Goal: Information Seeking & Learning: Compare options

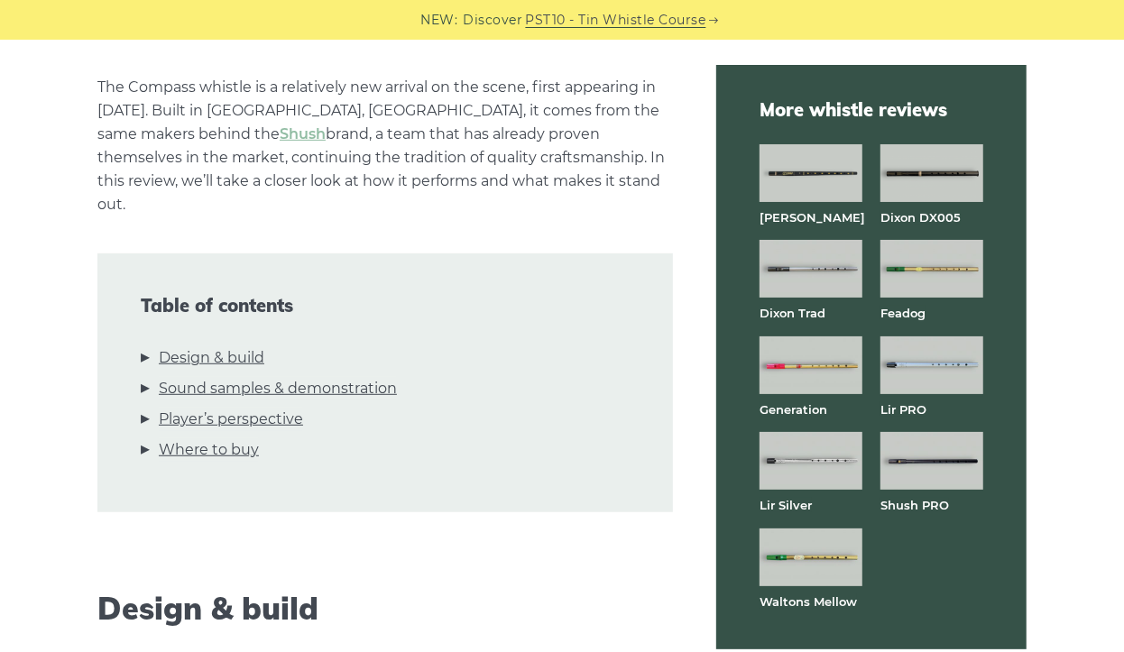
scroll to position [469, 0]
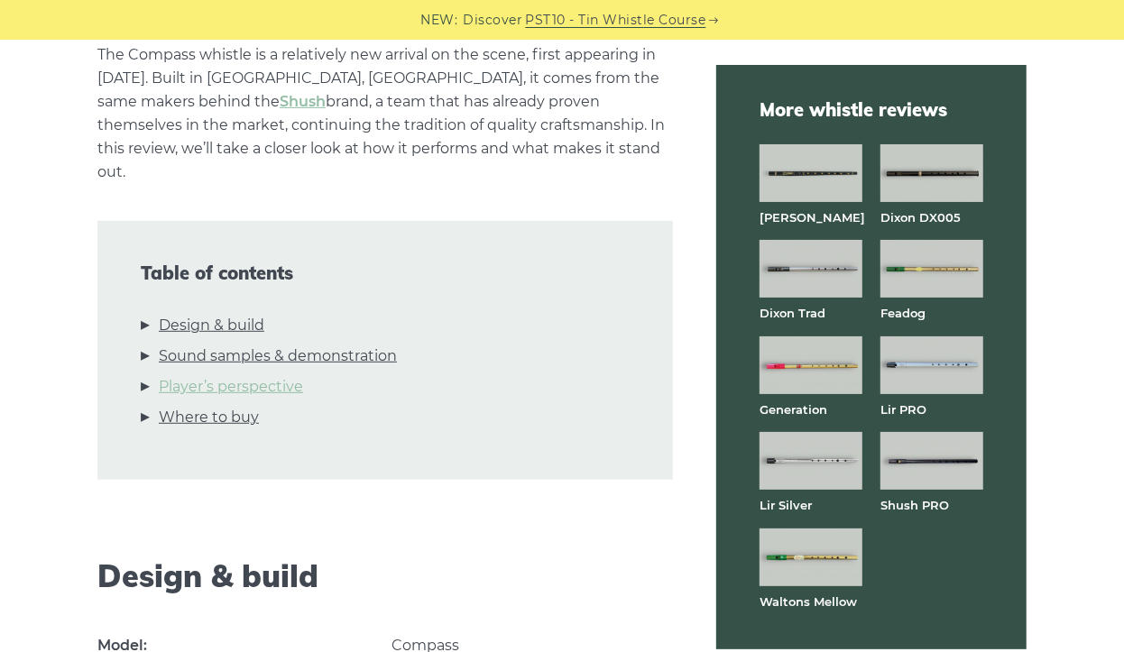
click at [208, 375] on link "Player’s perspective" at bounding box center [231, 386] width 144 height 23
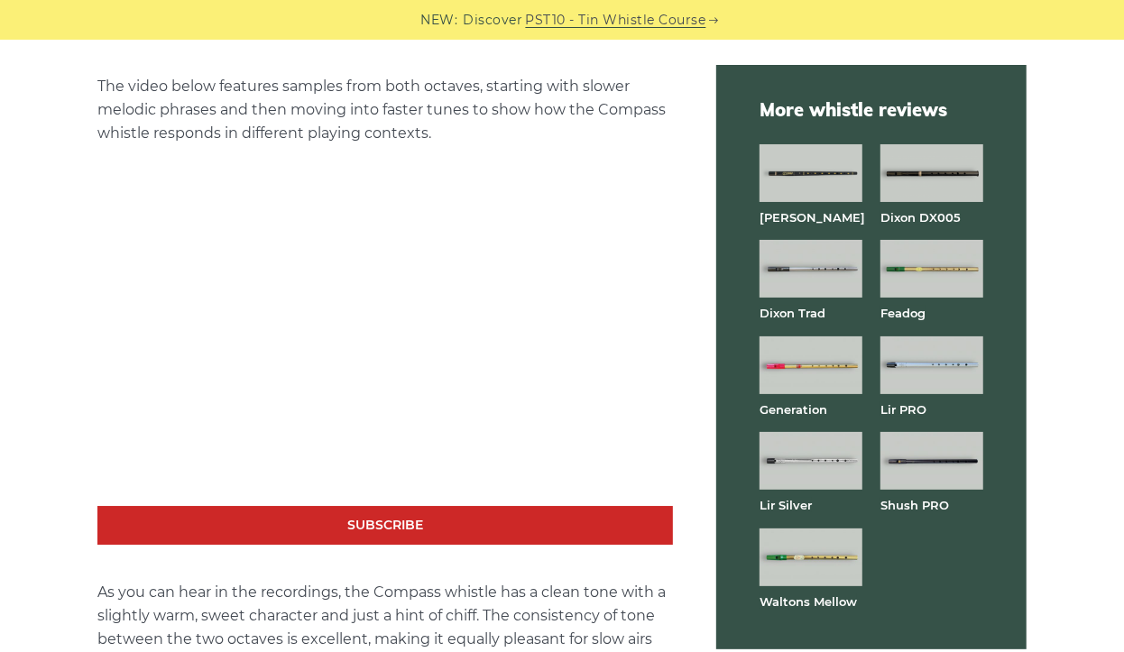
scroll to position [3260, 0]
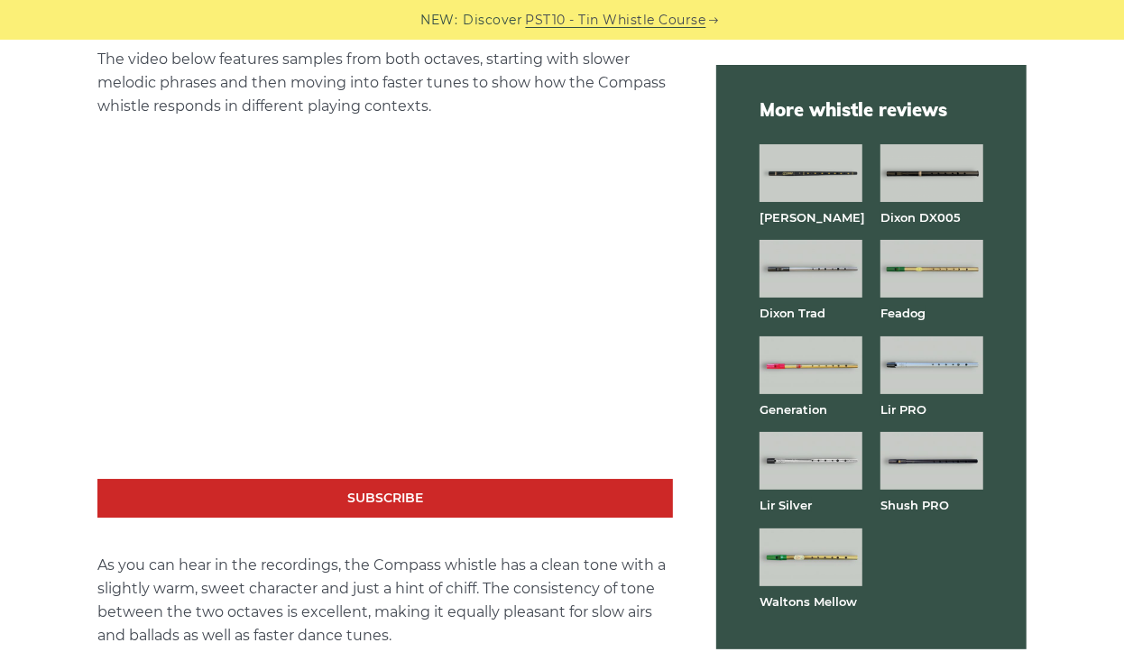
click at [937, 465] on img at bounding box center [931, 461] width 103 height 58
click at [797, 565] on img at bounding box center [810, 558] width 103 height 58
click at [925, 378] on img at bounding box center [931, 365] width 103 height 58
click at [793, 465] on img at bounding box center [810, 461] width 103 height 58
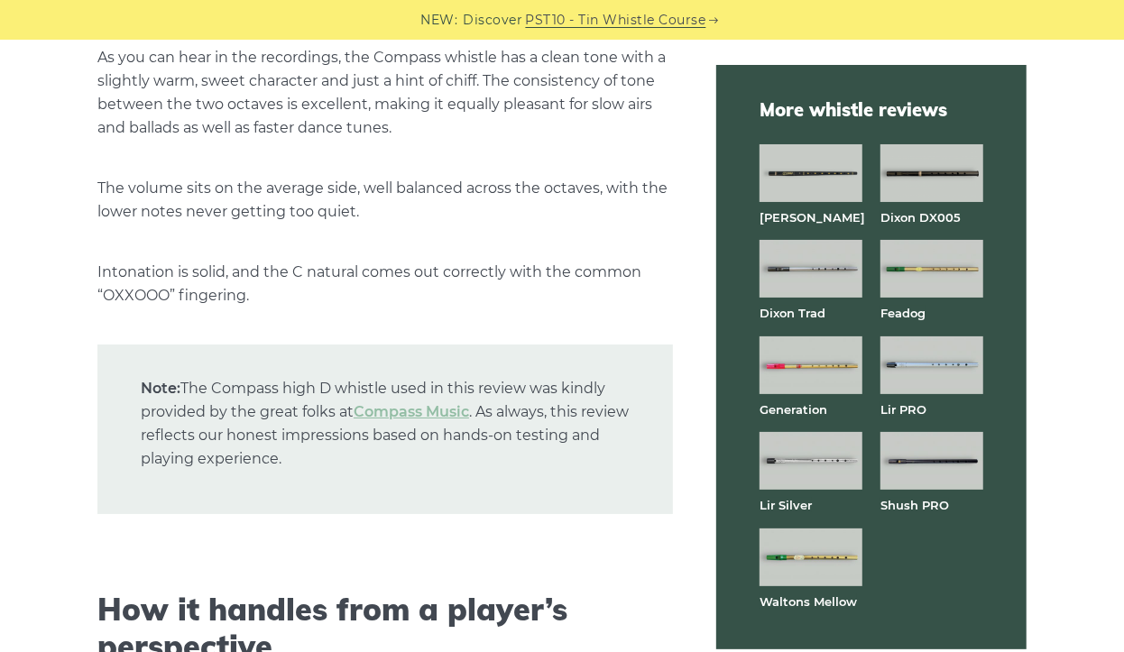
scroll to position [3909, 0]
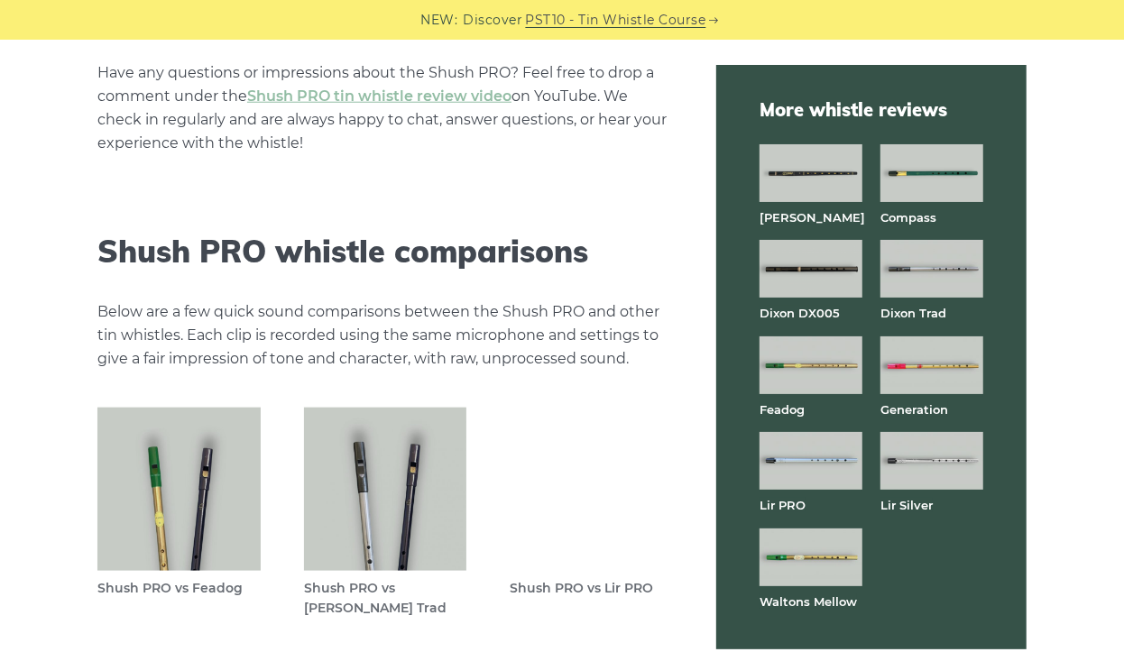
scroll to position [4942, 0]
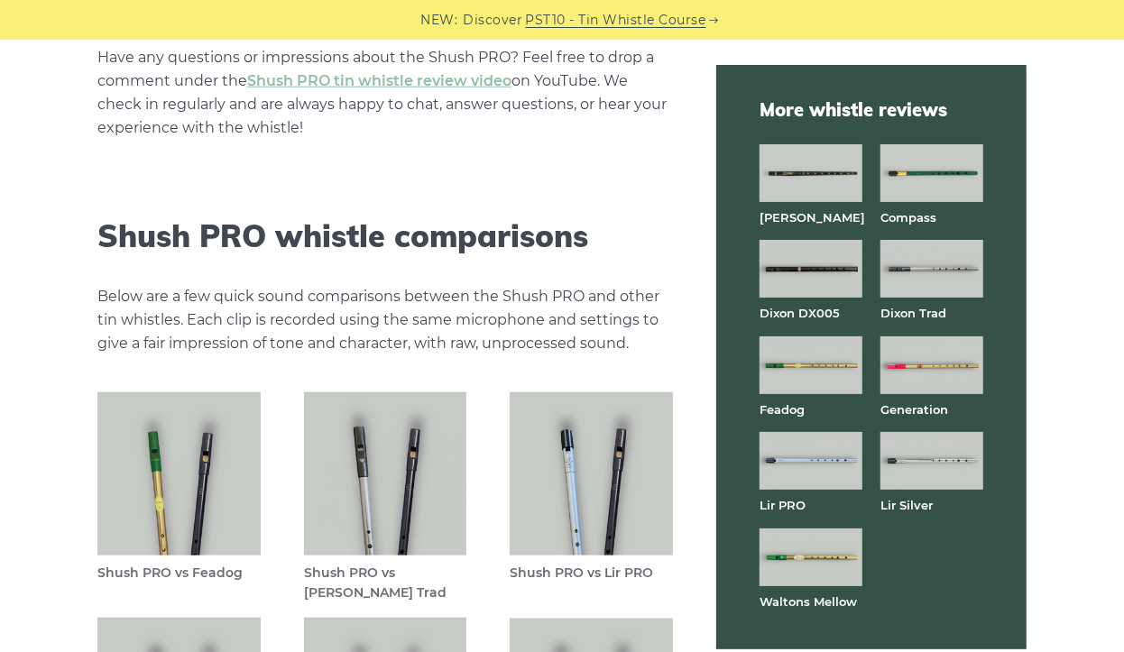
click at [201, 532] on figure "Shush PRO vs Feadog" at bounding box center [178, 504] width 163 height 225
click at [186, 482] on img at bounding box center [178, 473] width 163 height 163
click at [838, 472] on img at bounding box center [810, 461] width 103 height 58
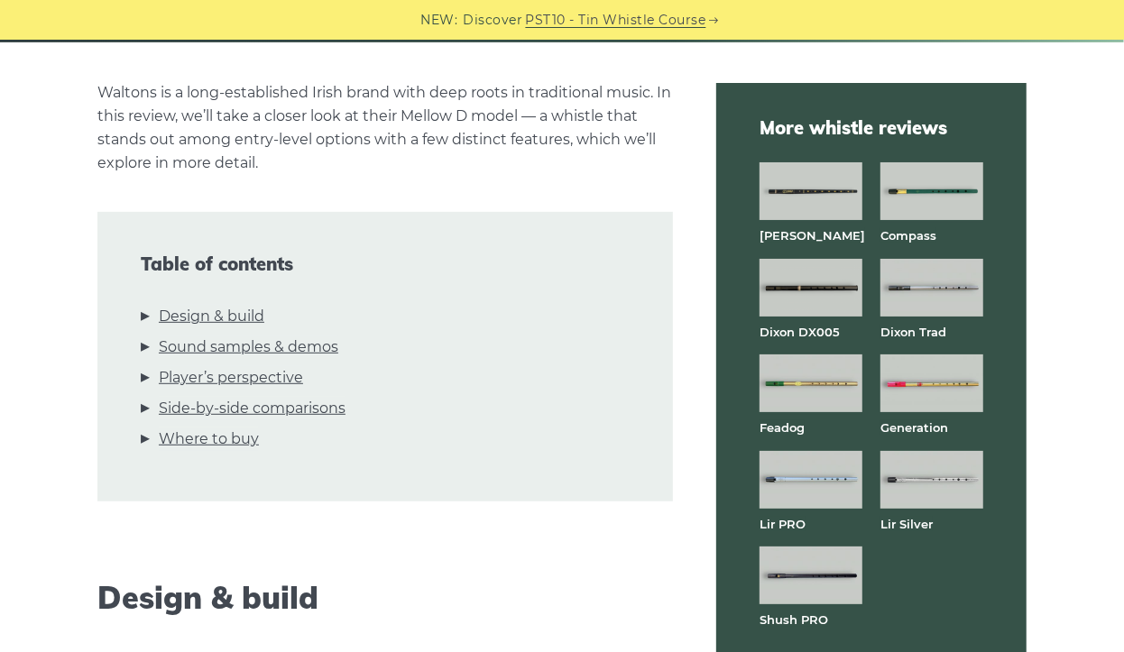
scroll to position [612, 0]
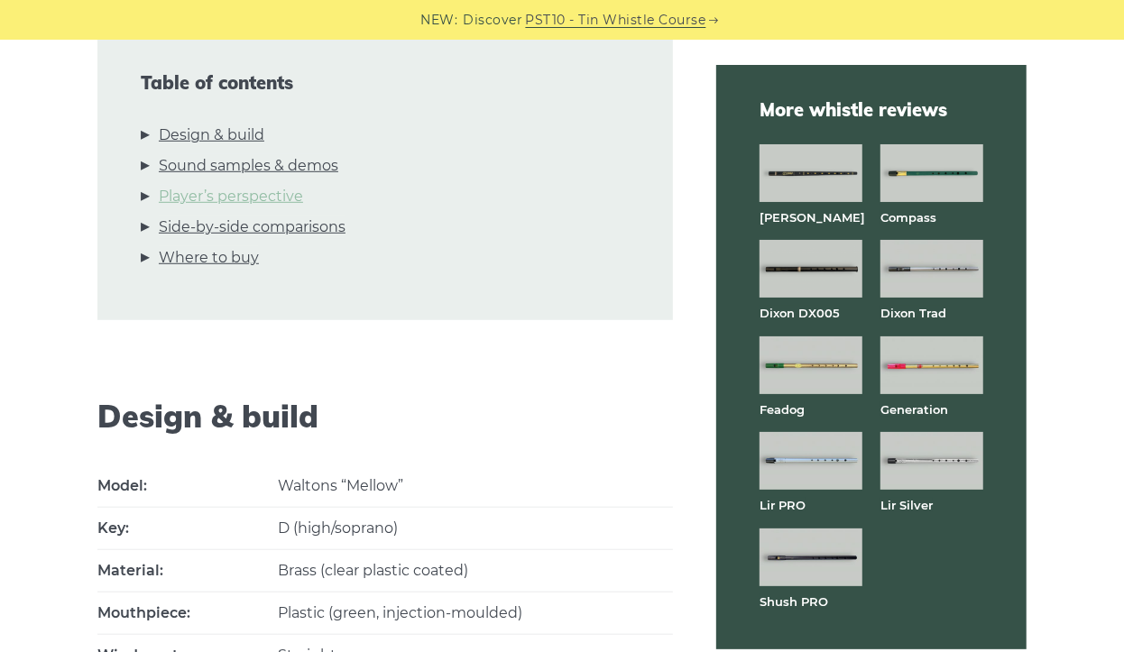
click at [218, 197] on link "Player’s perspective" at bounding box center [231, 196] width 144 height 23
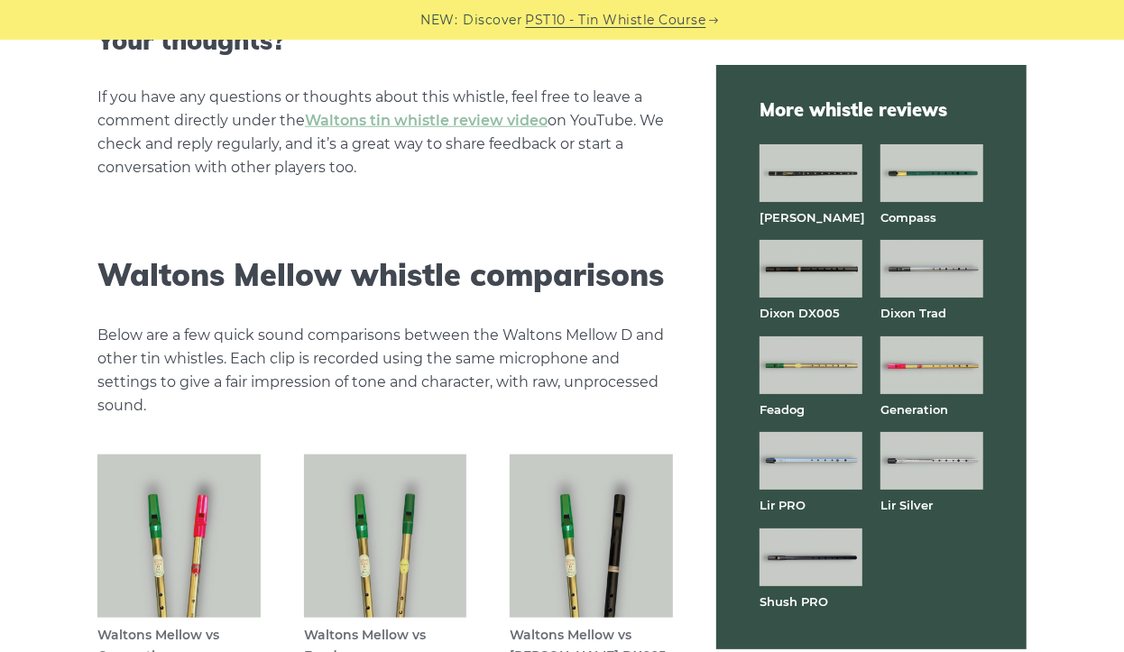
scroll to position [4838, 0]
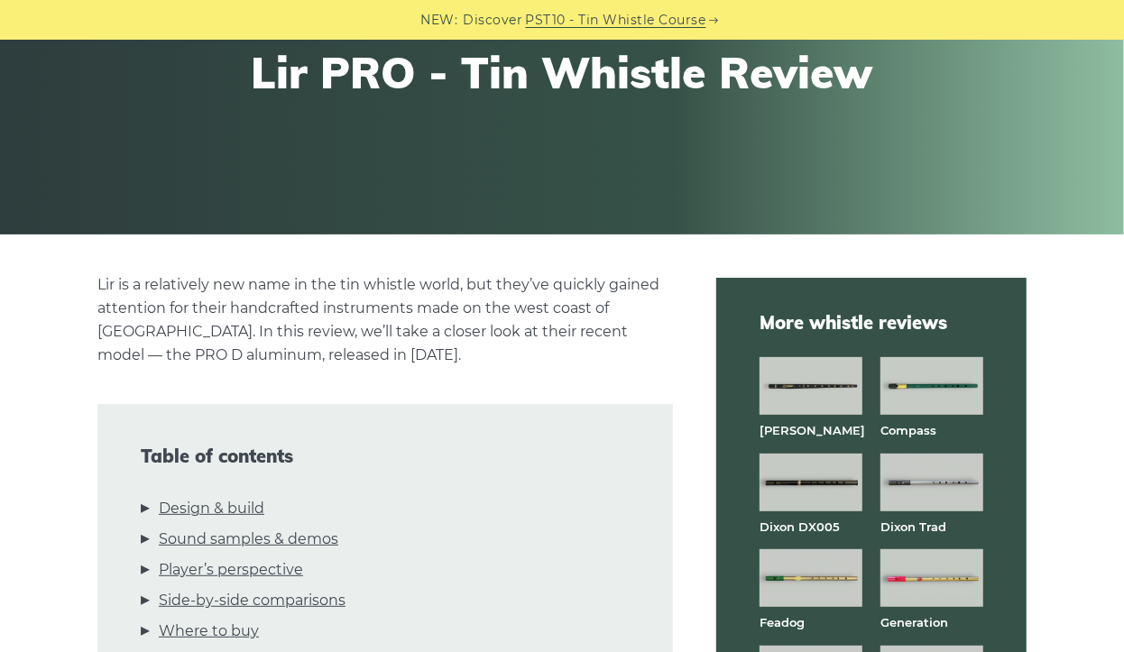
scroll to position [354, 0]
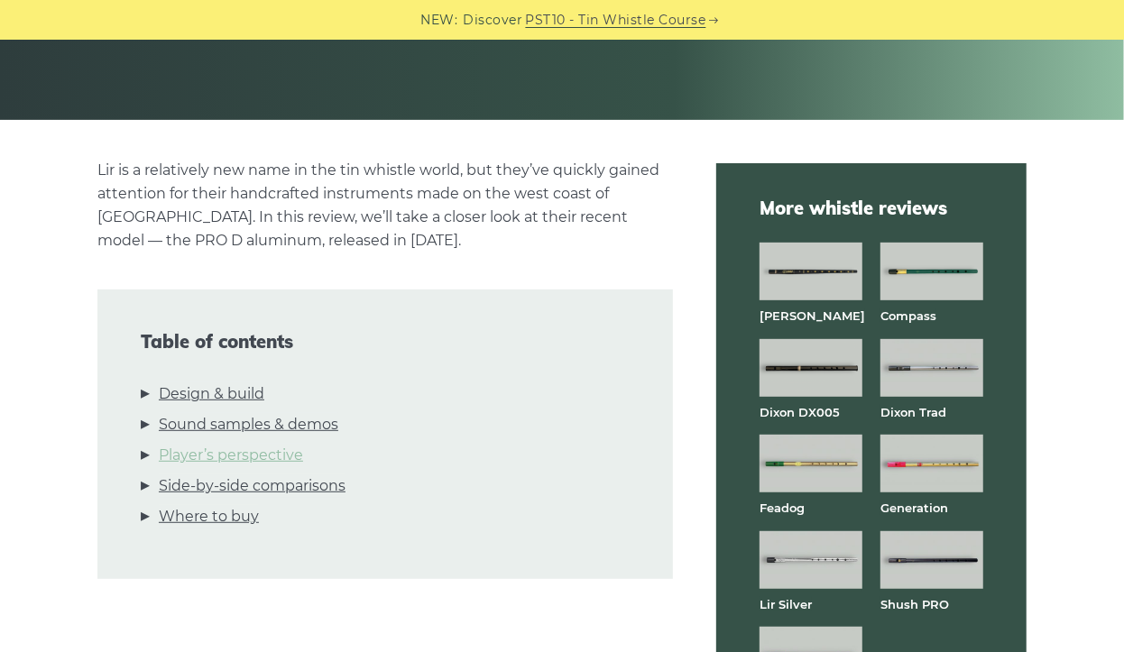
click at [284, 455] on link "Player’s perspective" at bounding box center [231, 455] width 144 height 23
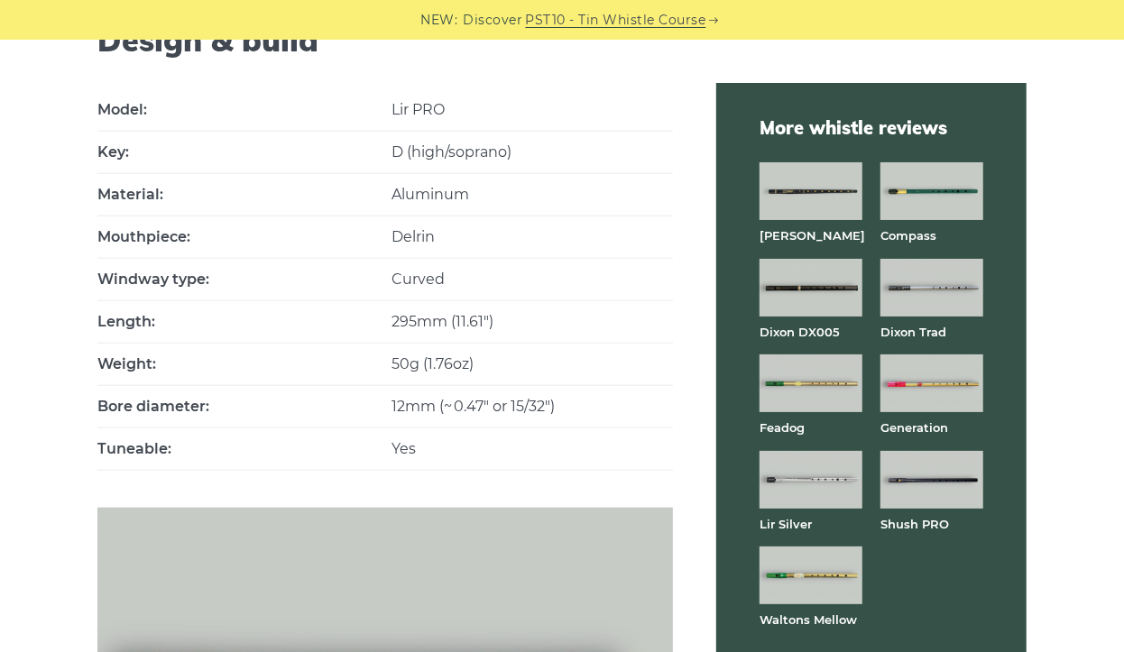
scroll to position [900, 0]
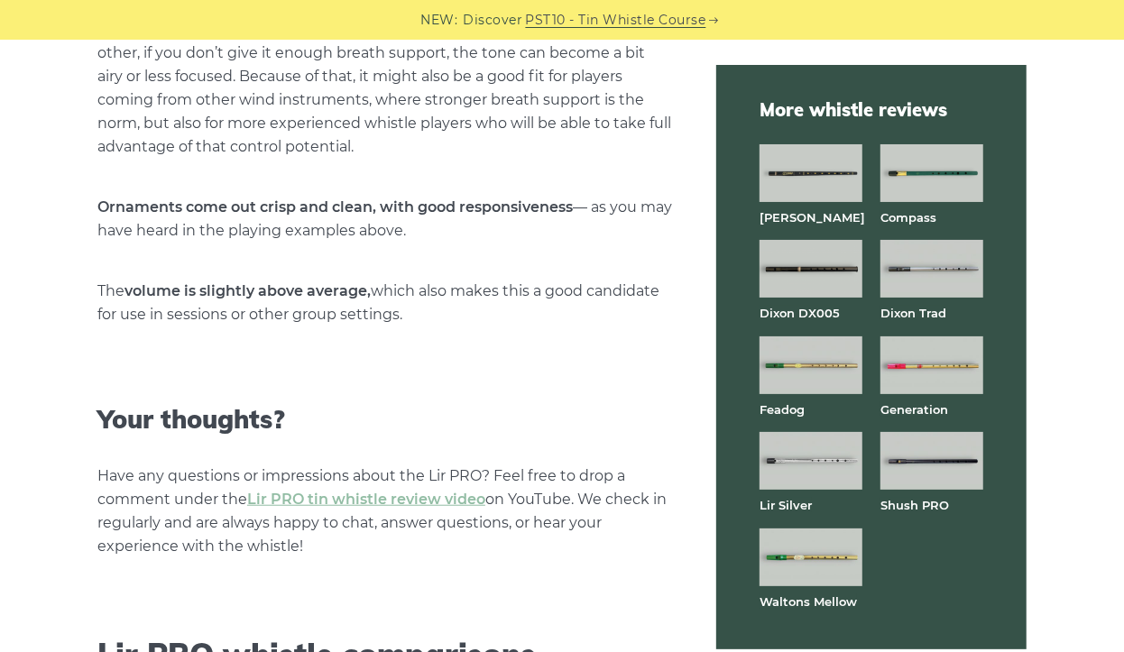
scroll to position [4562, 0]
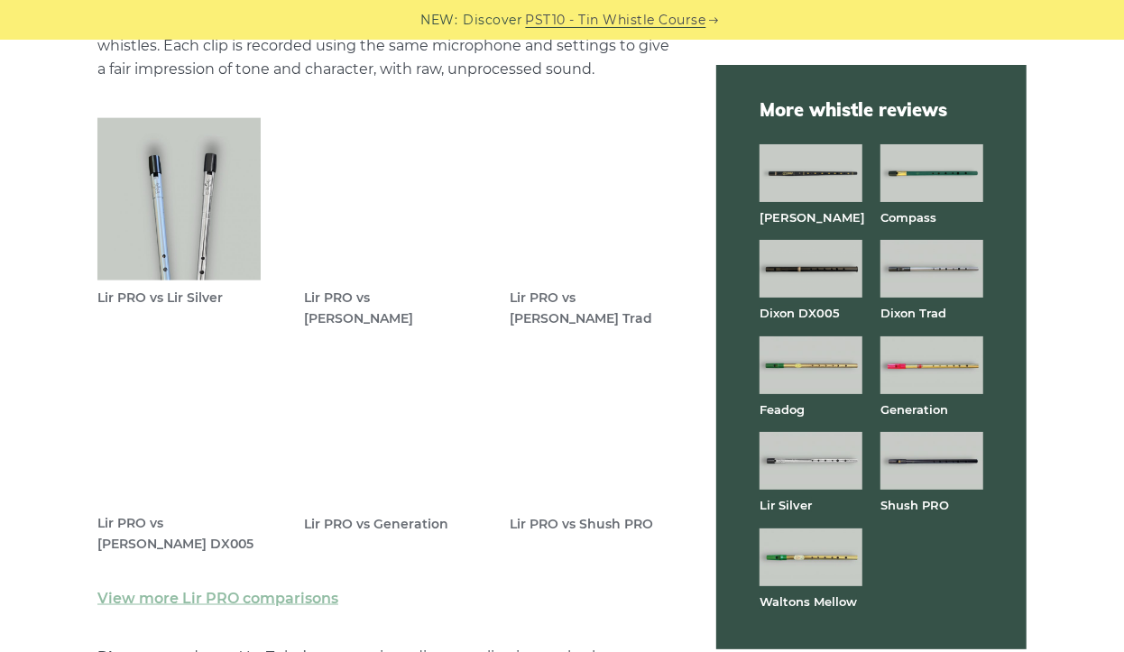
scroll to position [5273, 0]
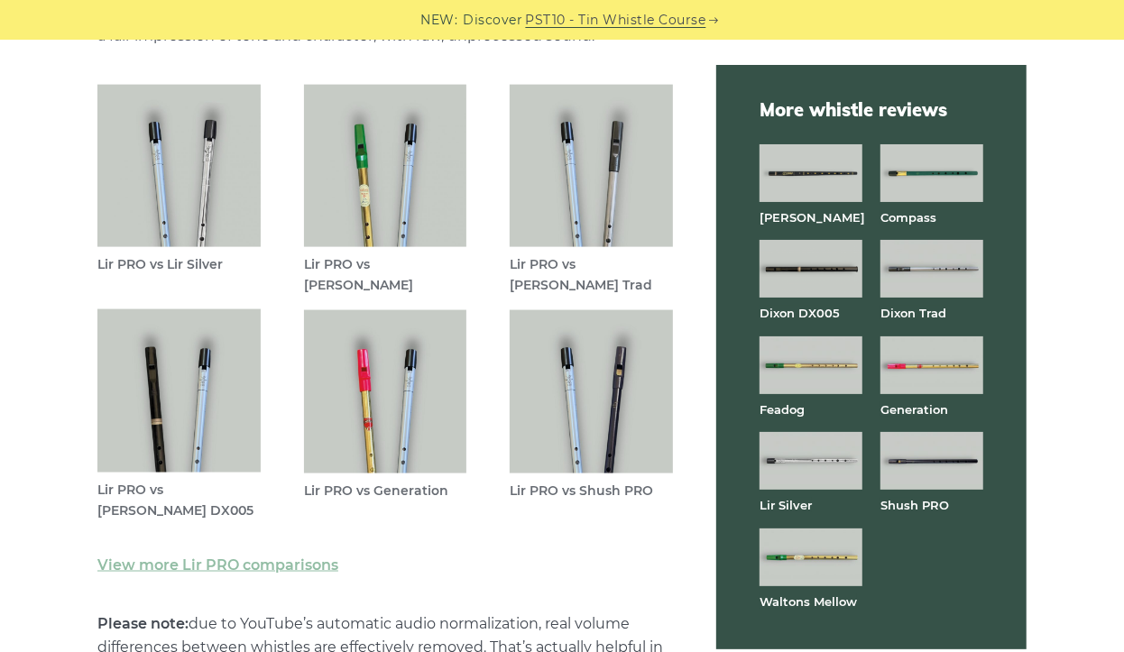
click at [380, 450] on img at bounding box center [385, 391] width 163 height 163
click at [616, 227] on img at bounding box center [591, 166] width 163 height 163
click at [594, 413] on img at bounding box center [591, 391] width 163 height 163
